Goal: Information Seeking & Learning: Learn about a topic

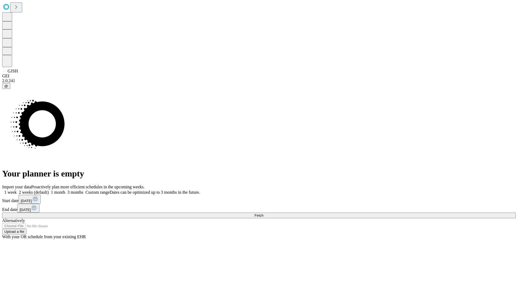
click at [263, 213] on span "Fetch" at bounding box center [258, 215] width 9 height 4
